Goal: Task Accomplishment & Management: Manage account settings

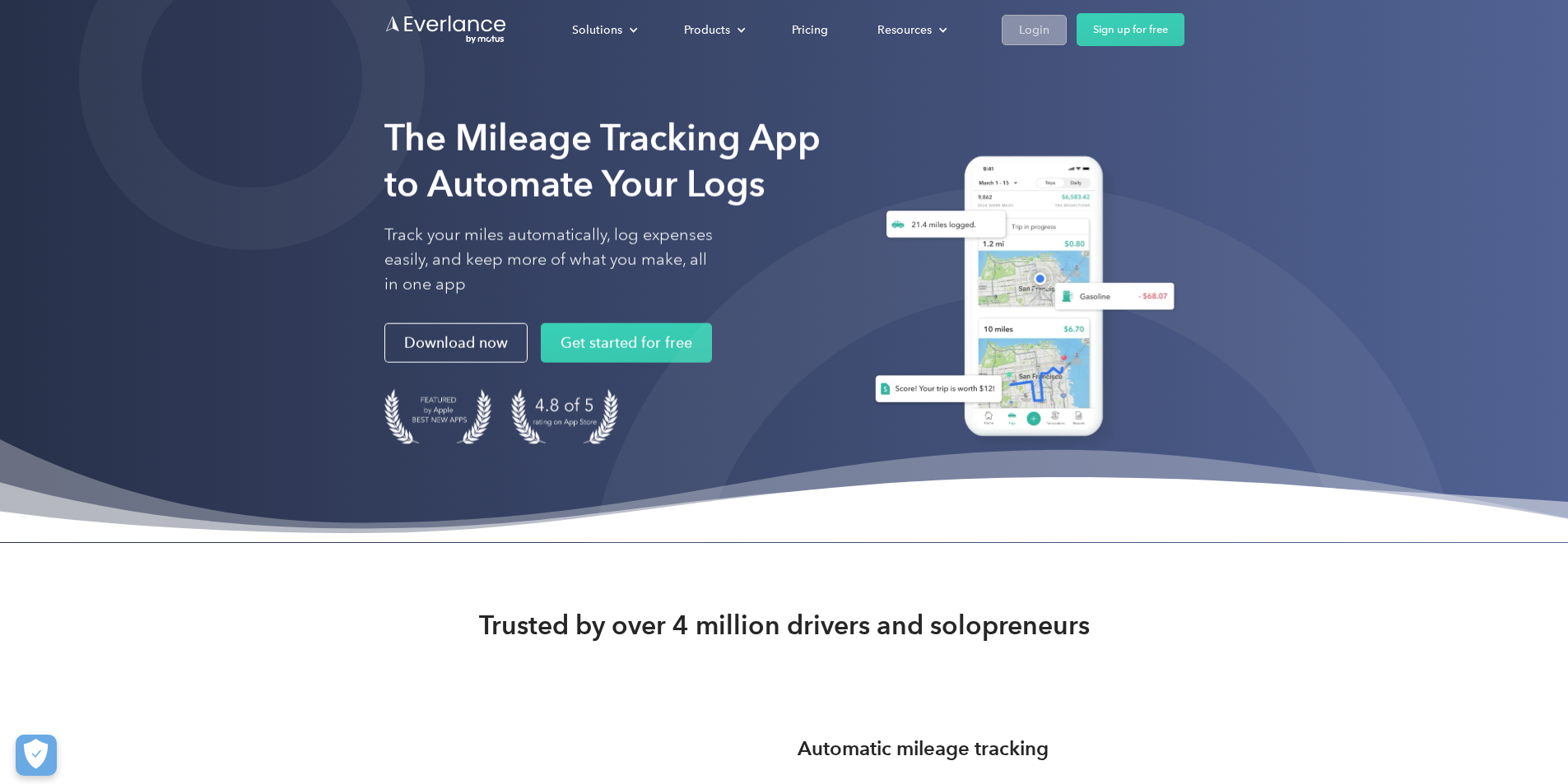
click at [1049, 34] on div "Login" at bounding box center [1034, 30] width 31 height 21
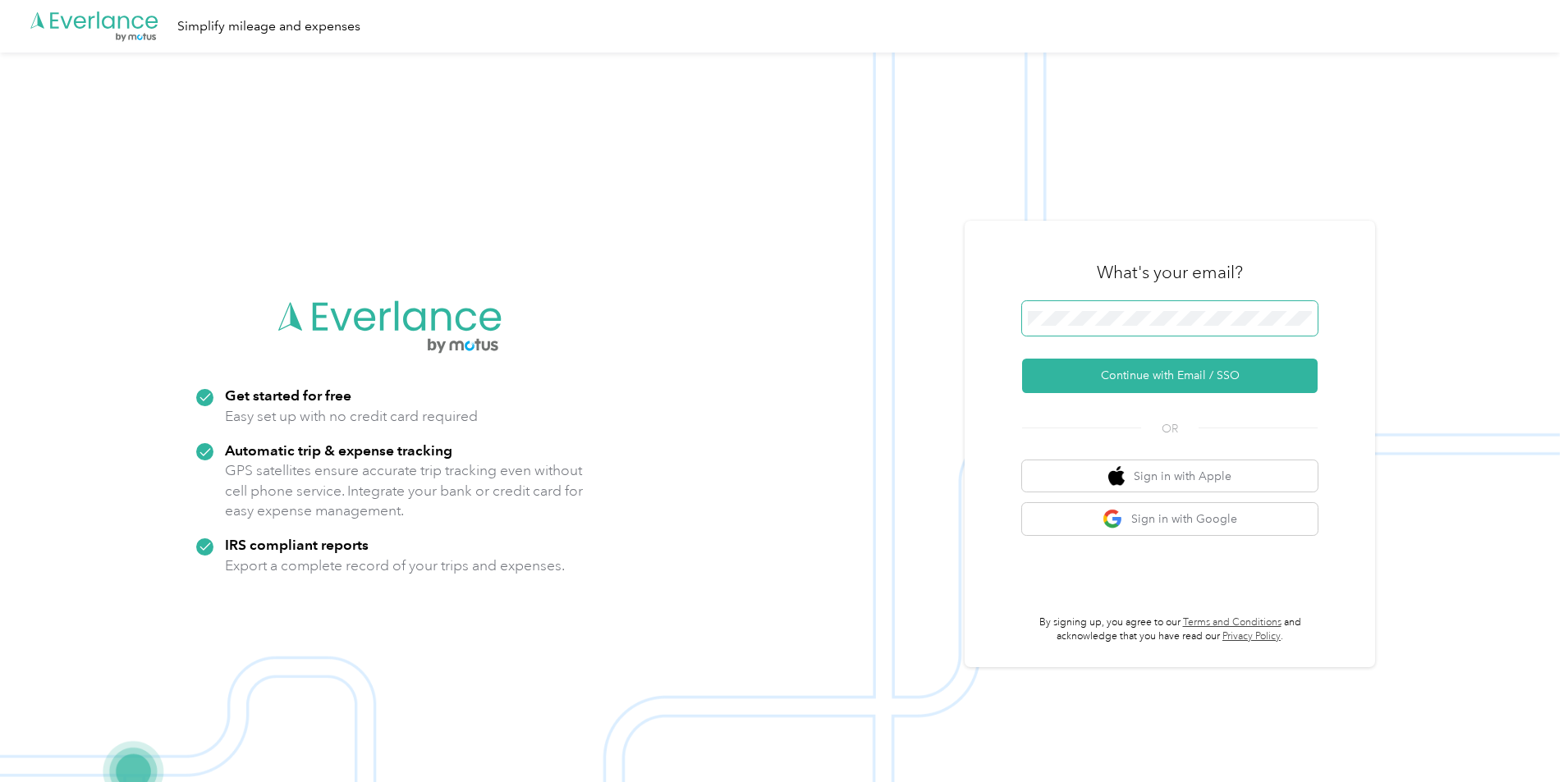
click at [1202, 310] on span at bounding box center [1169, 319] width 295 height 35
click at [1196, 372] on button "Continue with Email / SSO" at bounding box center [1169, 377] width 295 height 35
click at [1120, 310] on span at bounding box center [1169, 319] width 295 height 35
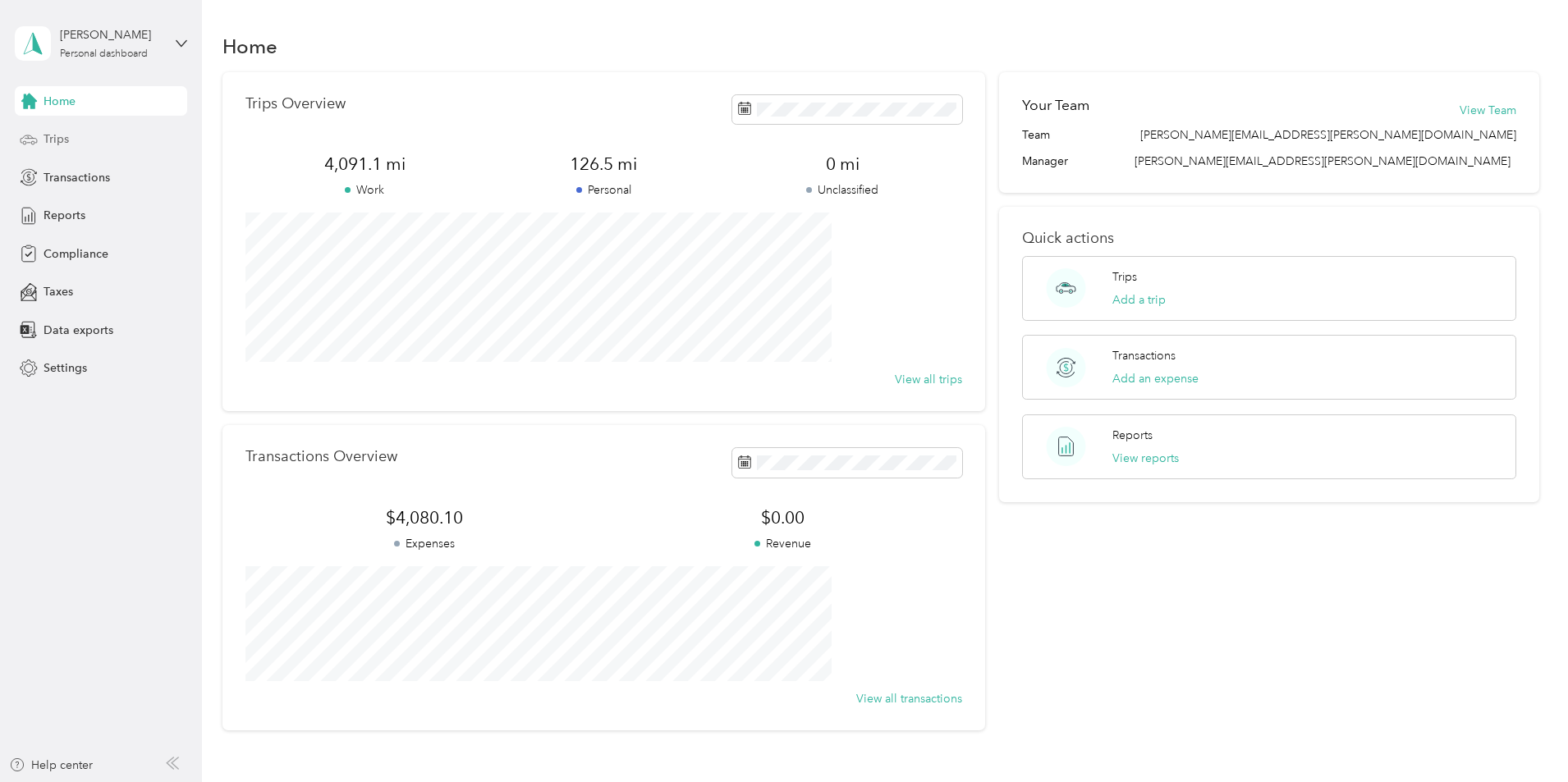
click at [46, 146] on span "Trips" at bounding box center [56, 139] width 26 height 17
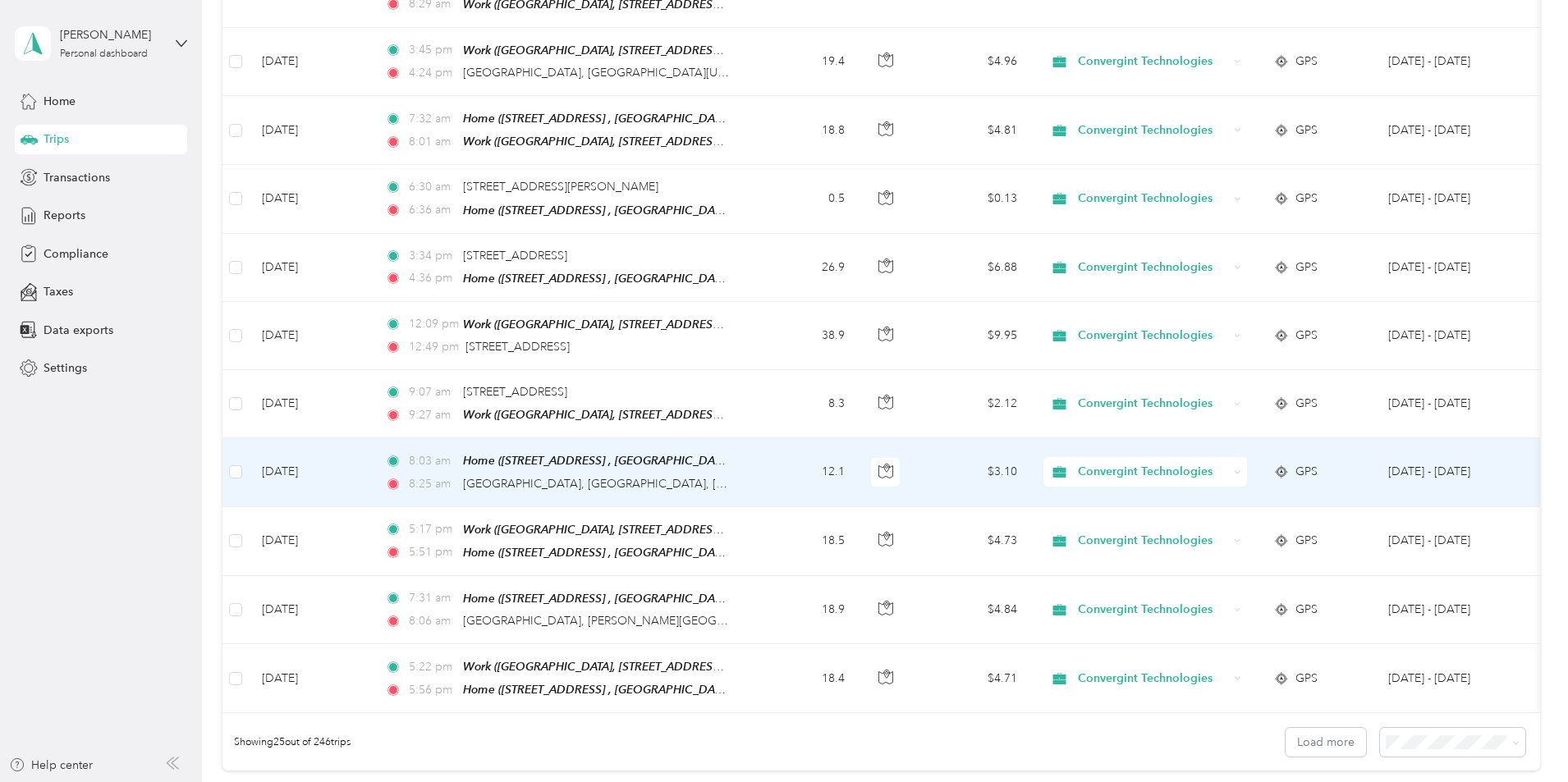
scroll to position [1395, 0]
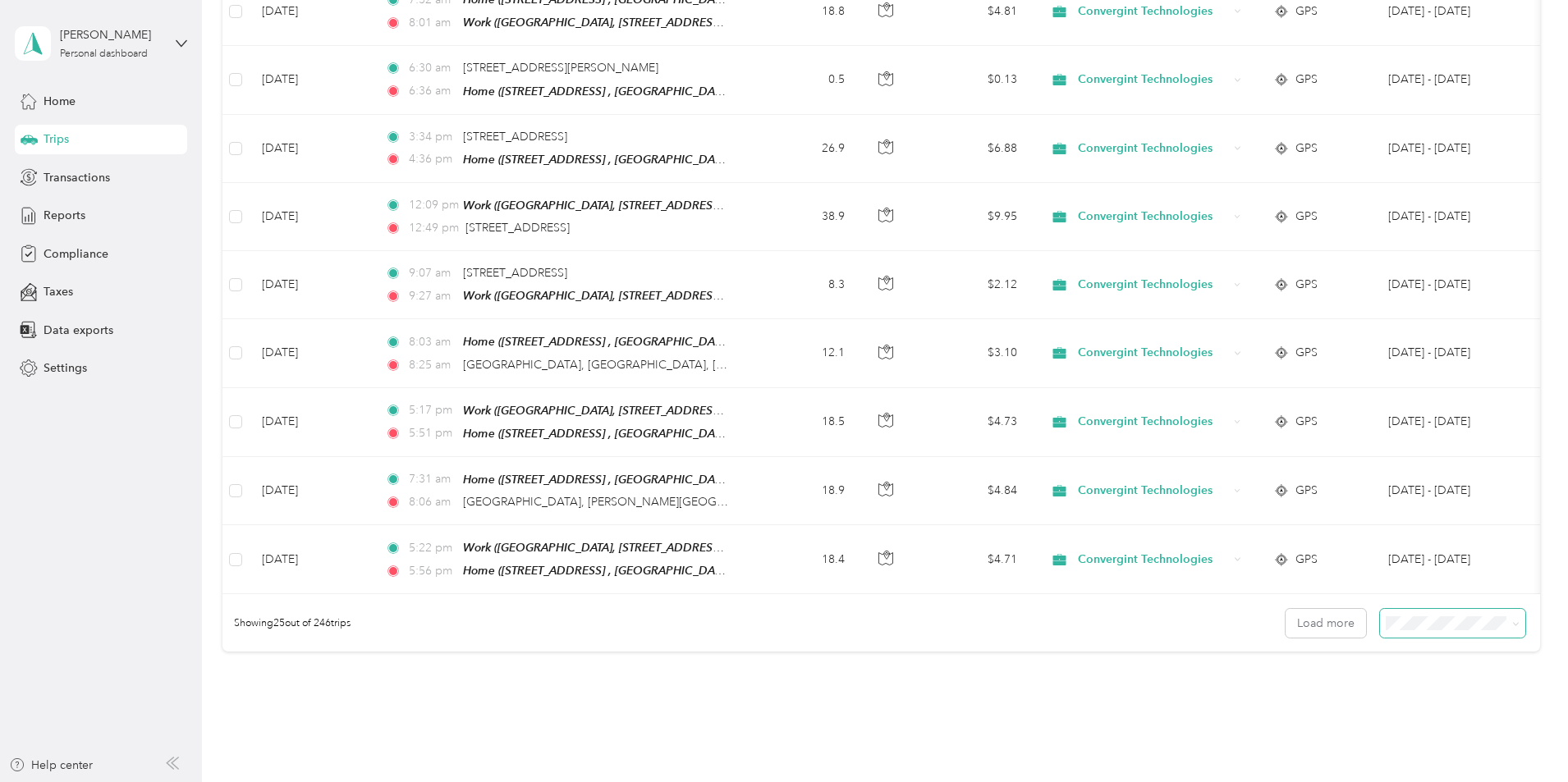
click at [1380, 619] on span at bounding box center [1453, 623] width 146 height 29
click at [1408, 611] on span at bounding box center [1453, 623] width 146 height 29
click at [1512, 616] on span at bounding box center [1515, 623] width 7 height 14
click at [1340, 695] on span "100 per load" at bounding box center [1311, 698] width 67 height 14
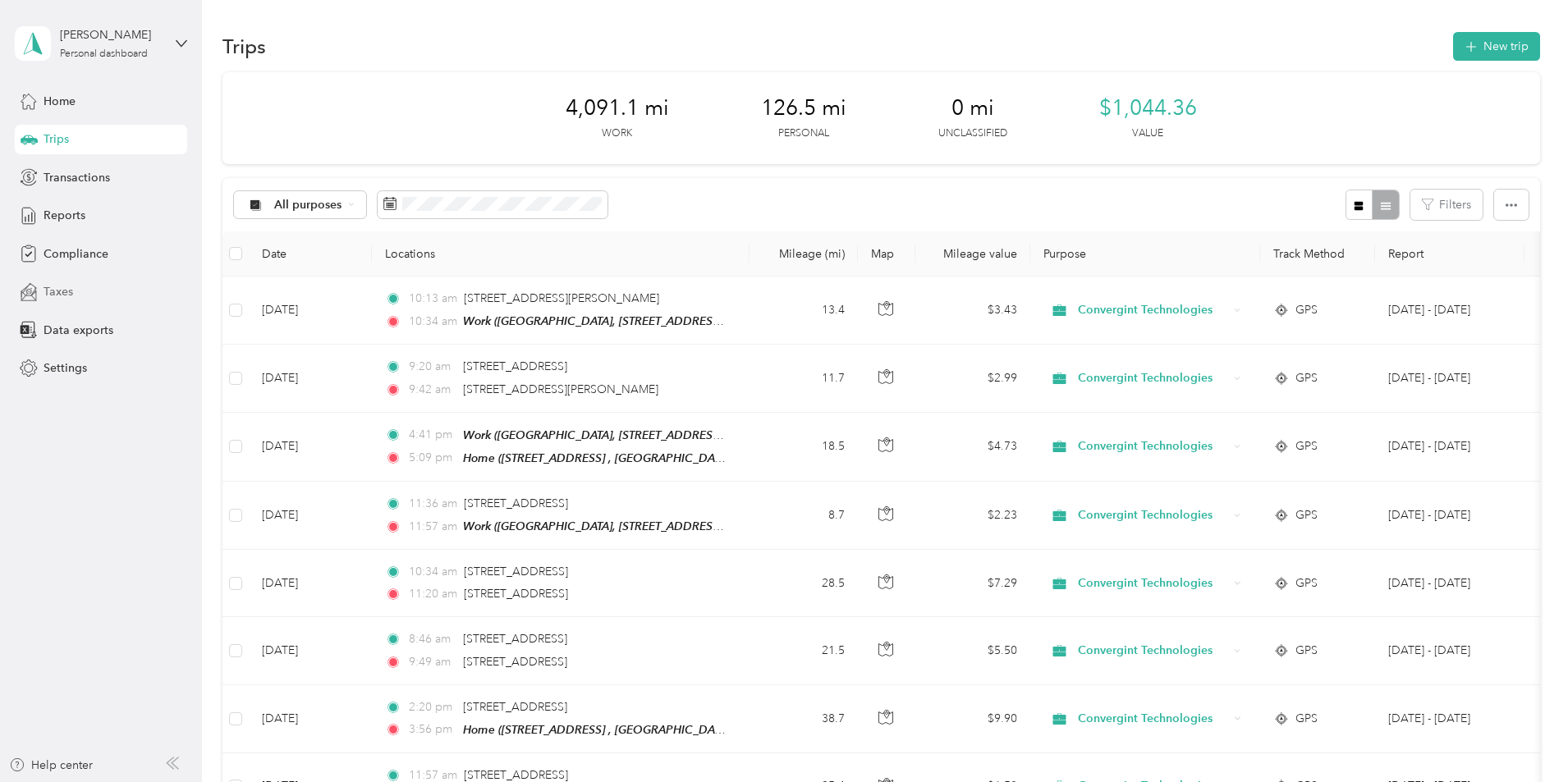
click at [46, 282] on div "Taxes" at bounding box center [101, 292] width 172 height 30
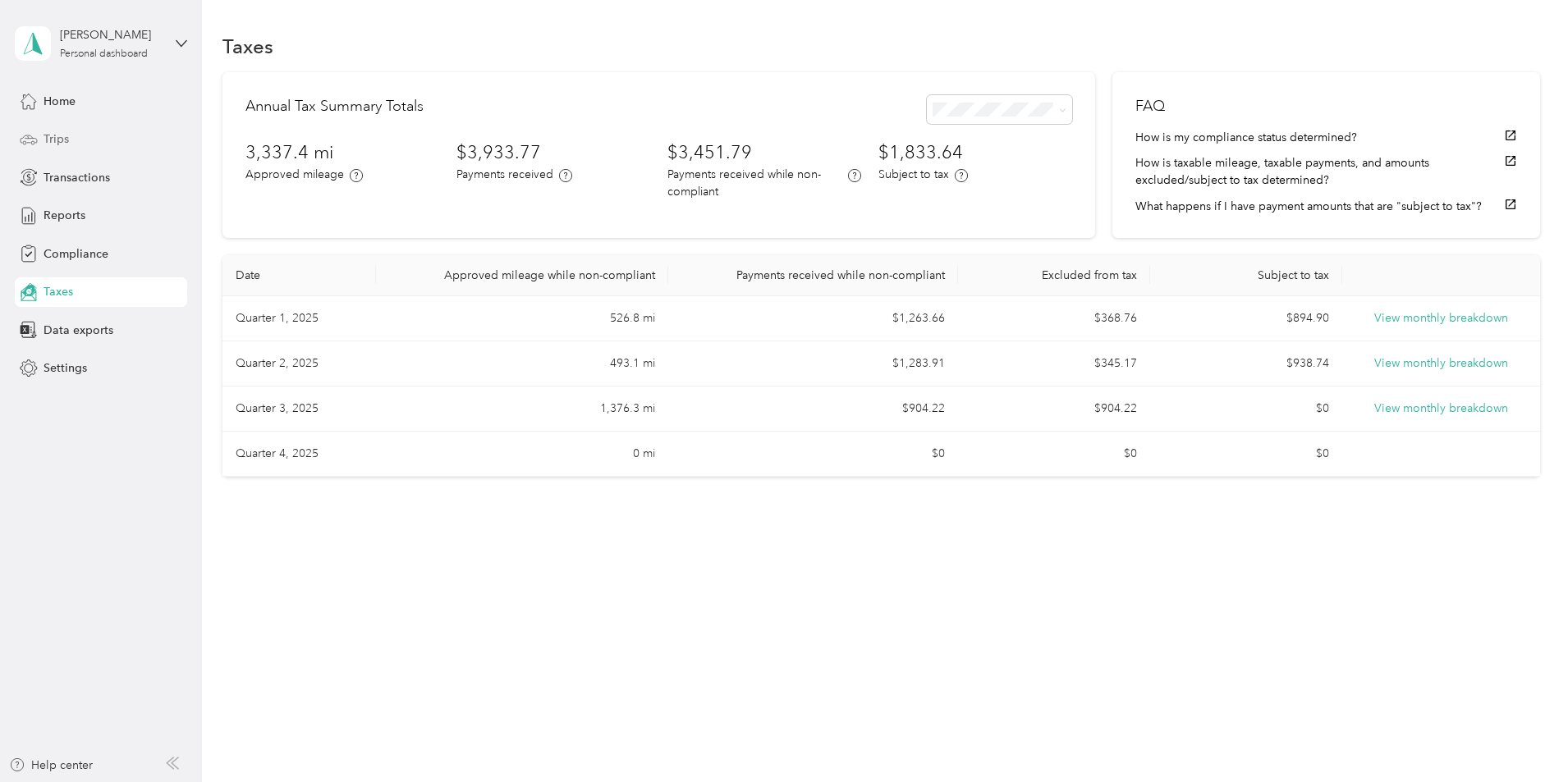
click at [57, 148] on div "Trips" at bounding box center [101, 140] width 172 height 30
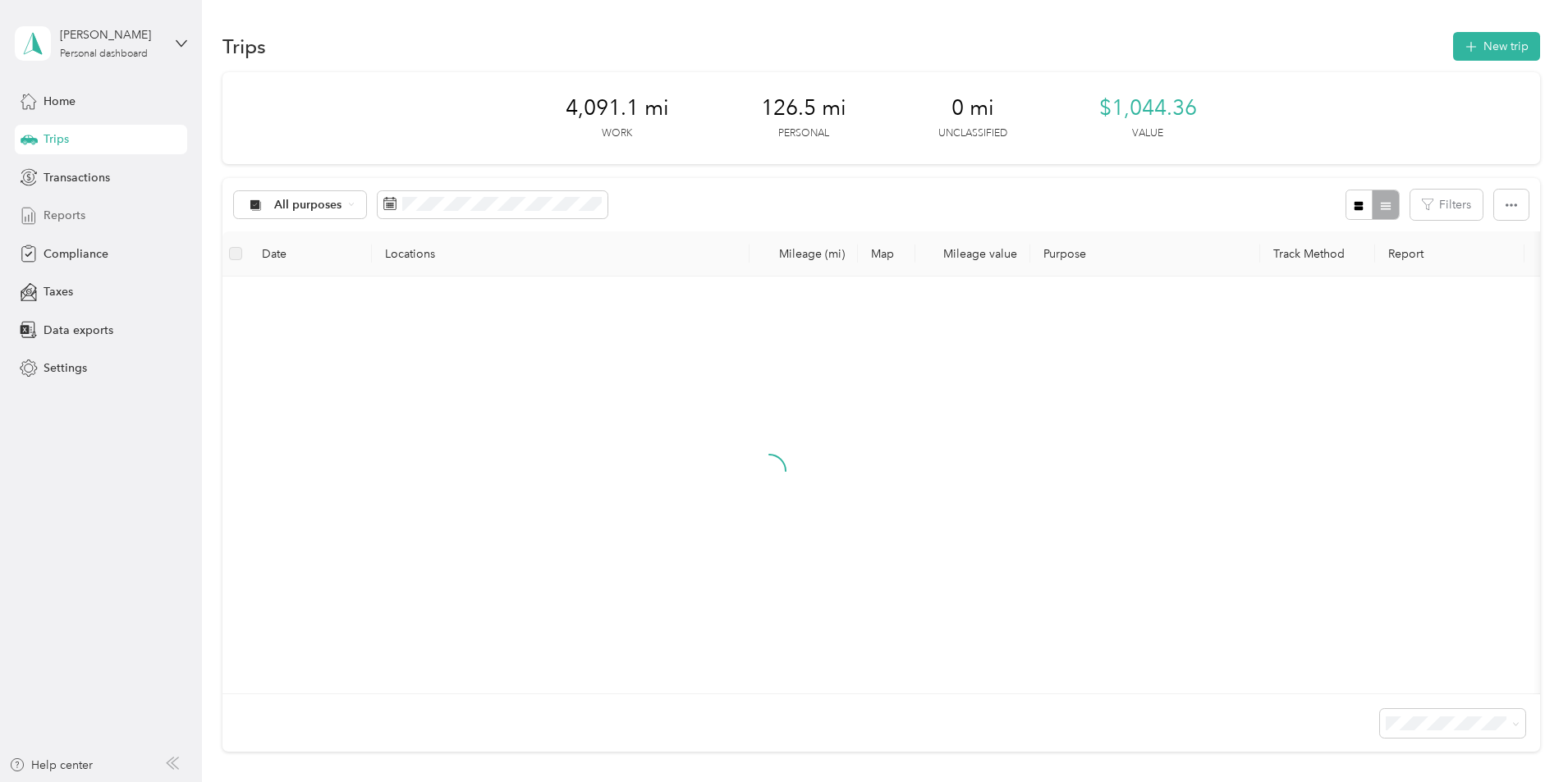
click at [72, 212] on span "Reports" at bounding box center [65, 215] width 42 height 17
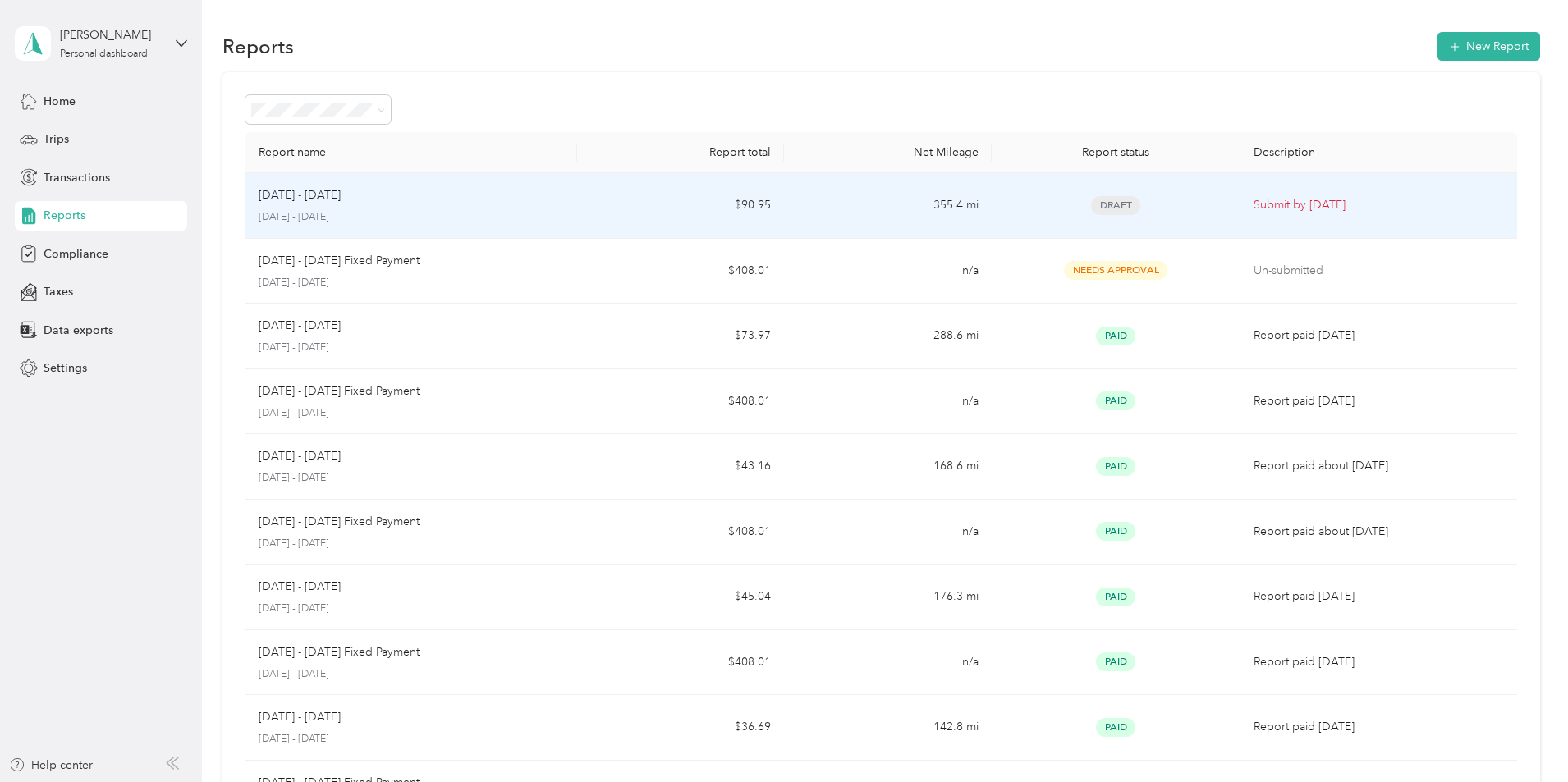
click at [1091, 206] on span "Draft" at bounding box center [1115, 205] width 50 height 19
